Goal: Check status: Check status

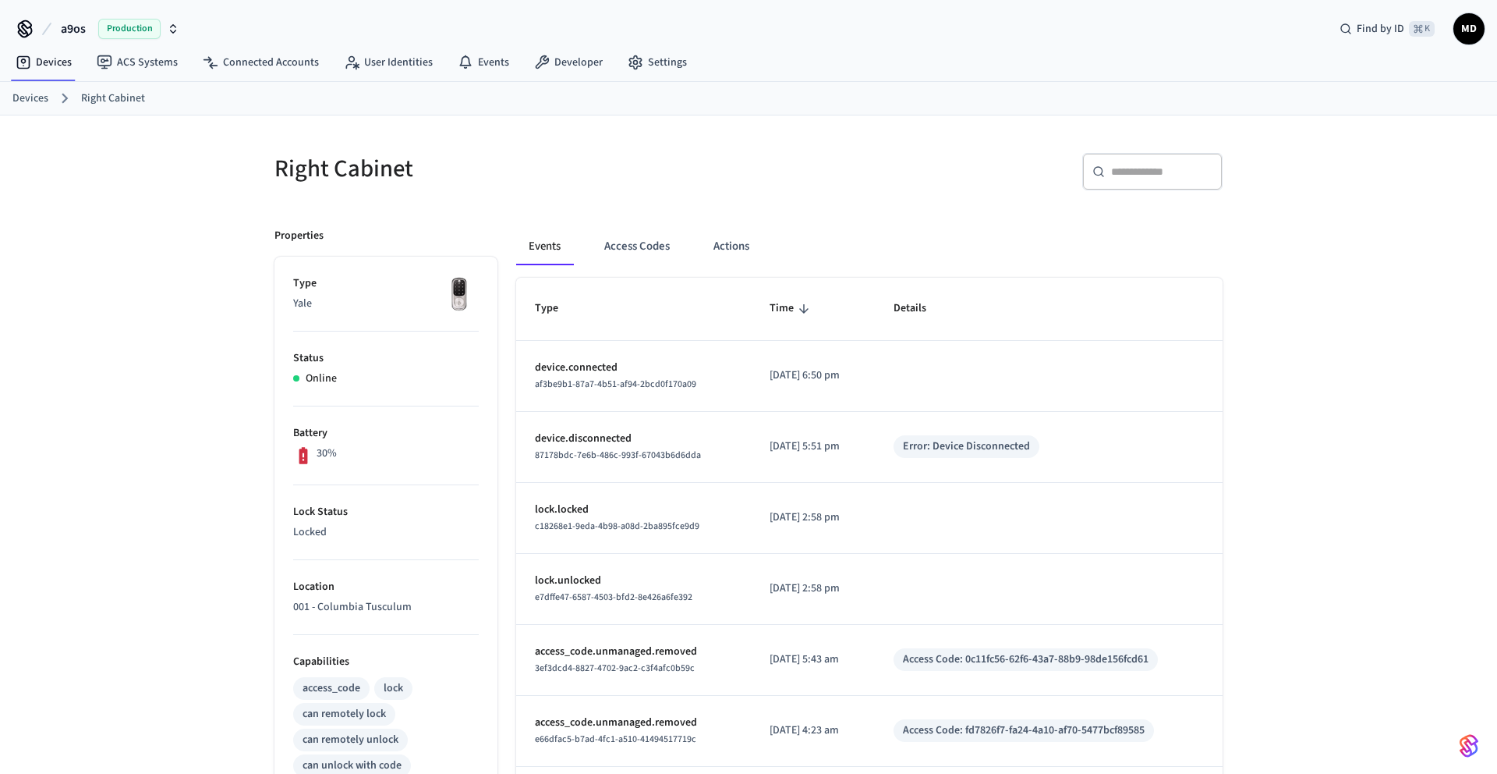
scroll to position [245, 0]
